Goal: Transaction & Acquisition: Purchase product/service

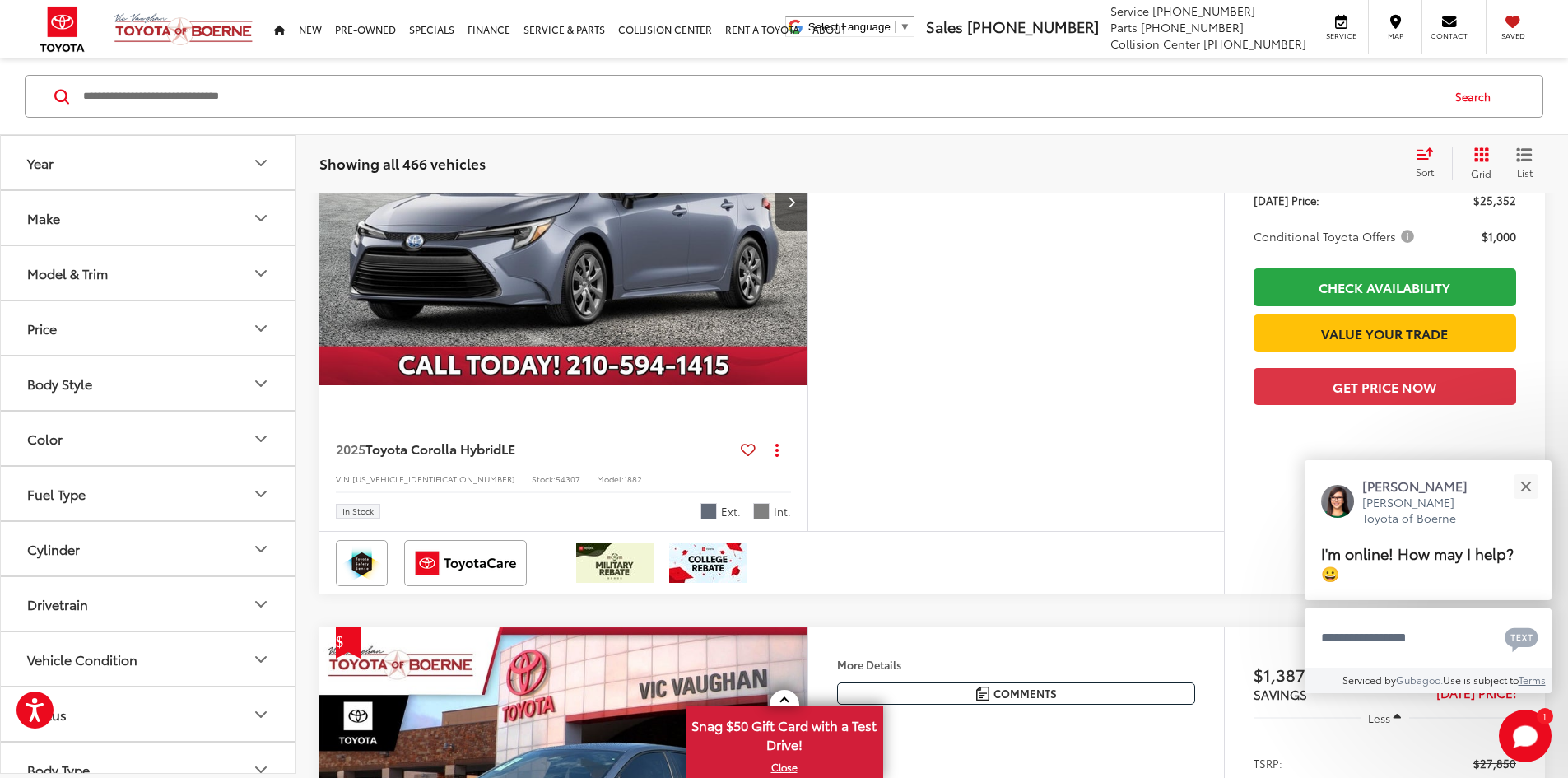
scroll to position [5980, 0]
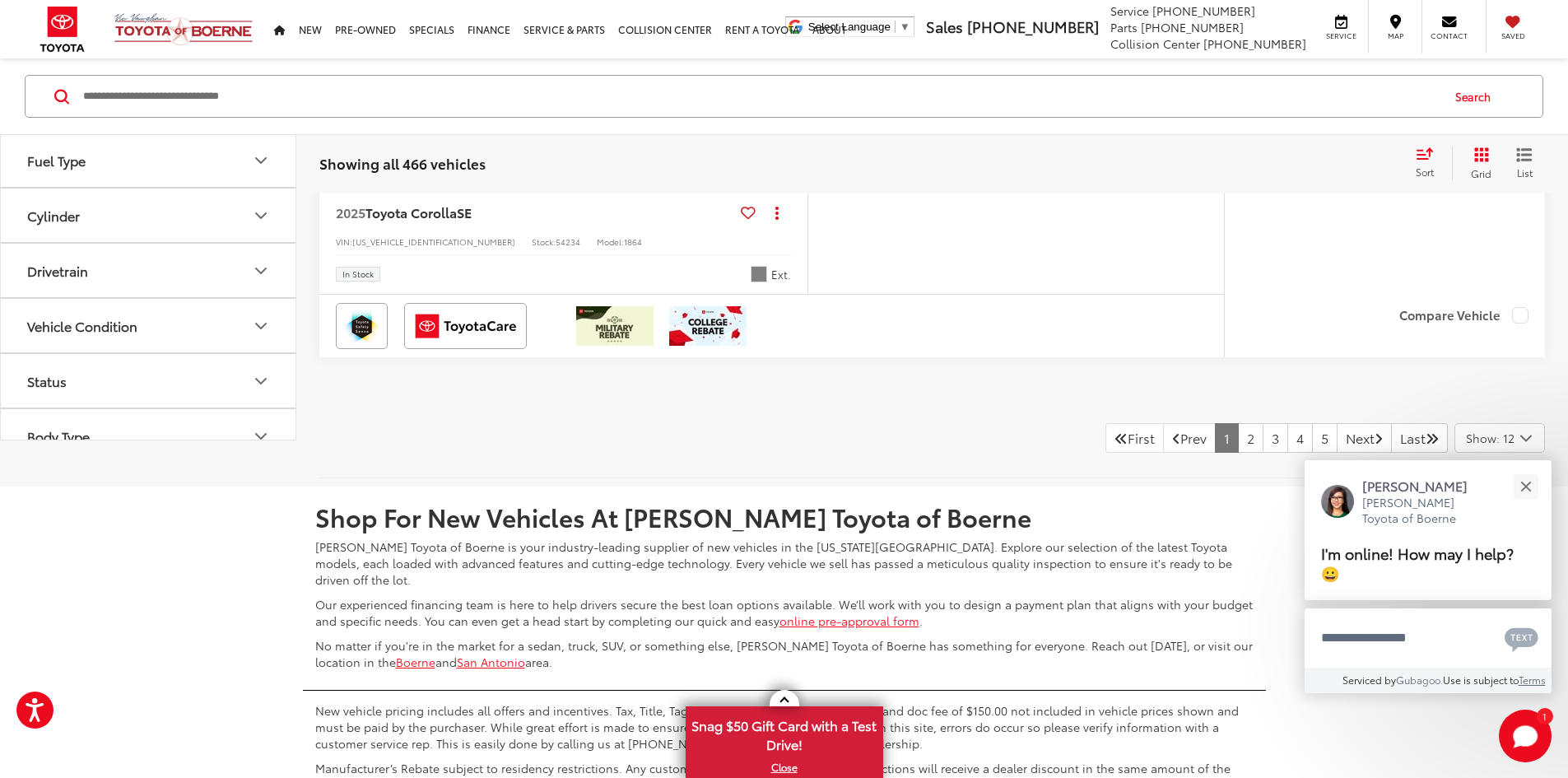
scroll to position [7448, 0]
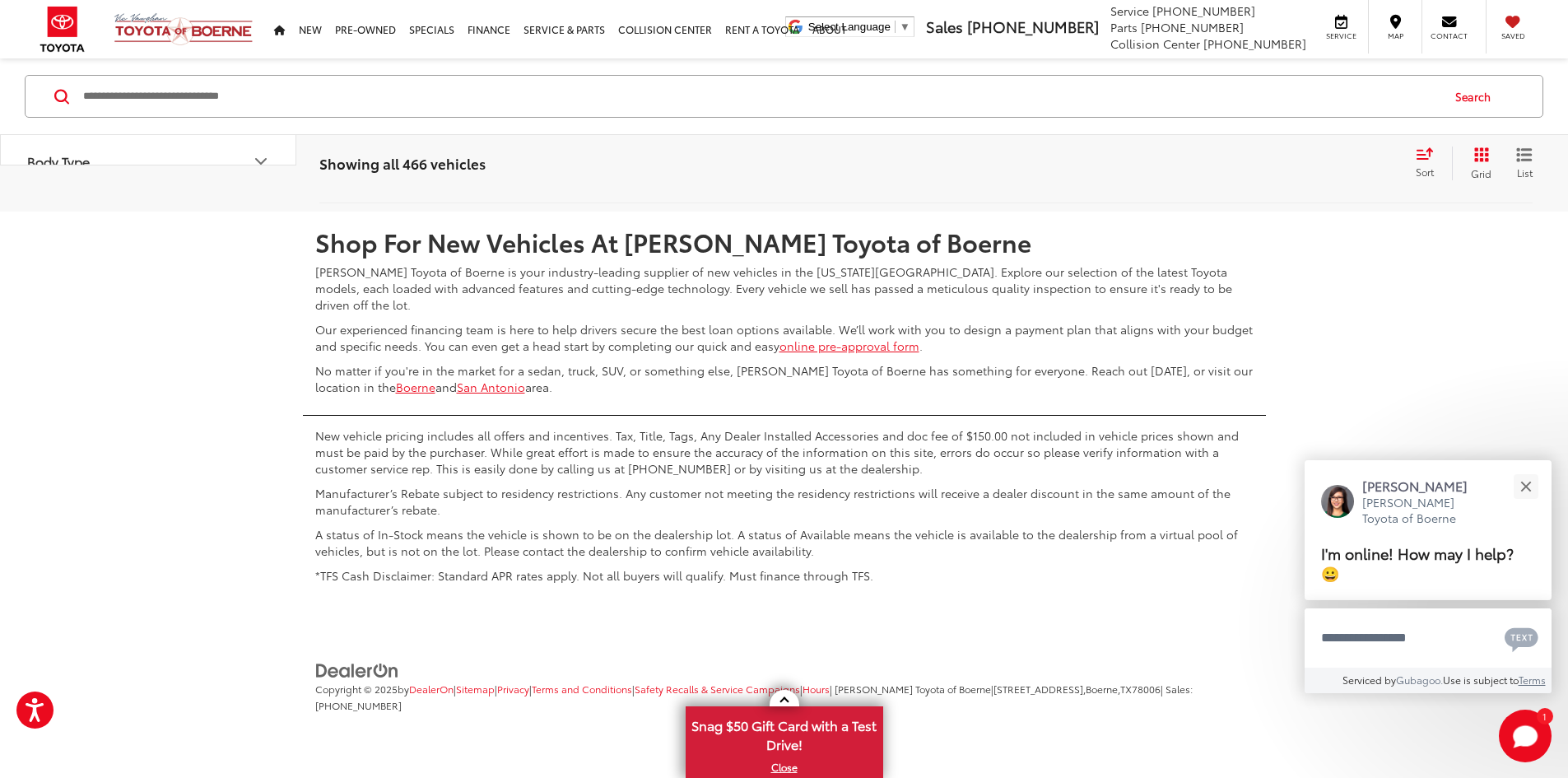
scroll to position [8896, 0]
